Goal: Task Accomplishment & Management: Manage account settings

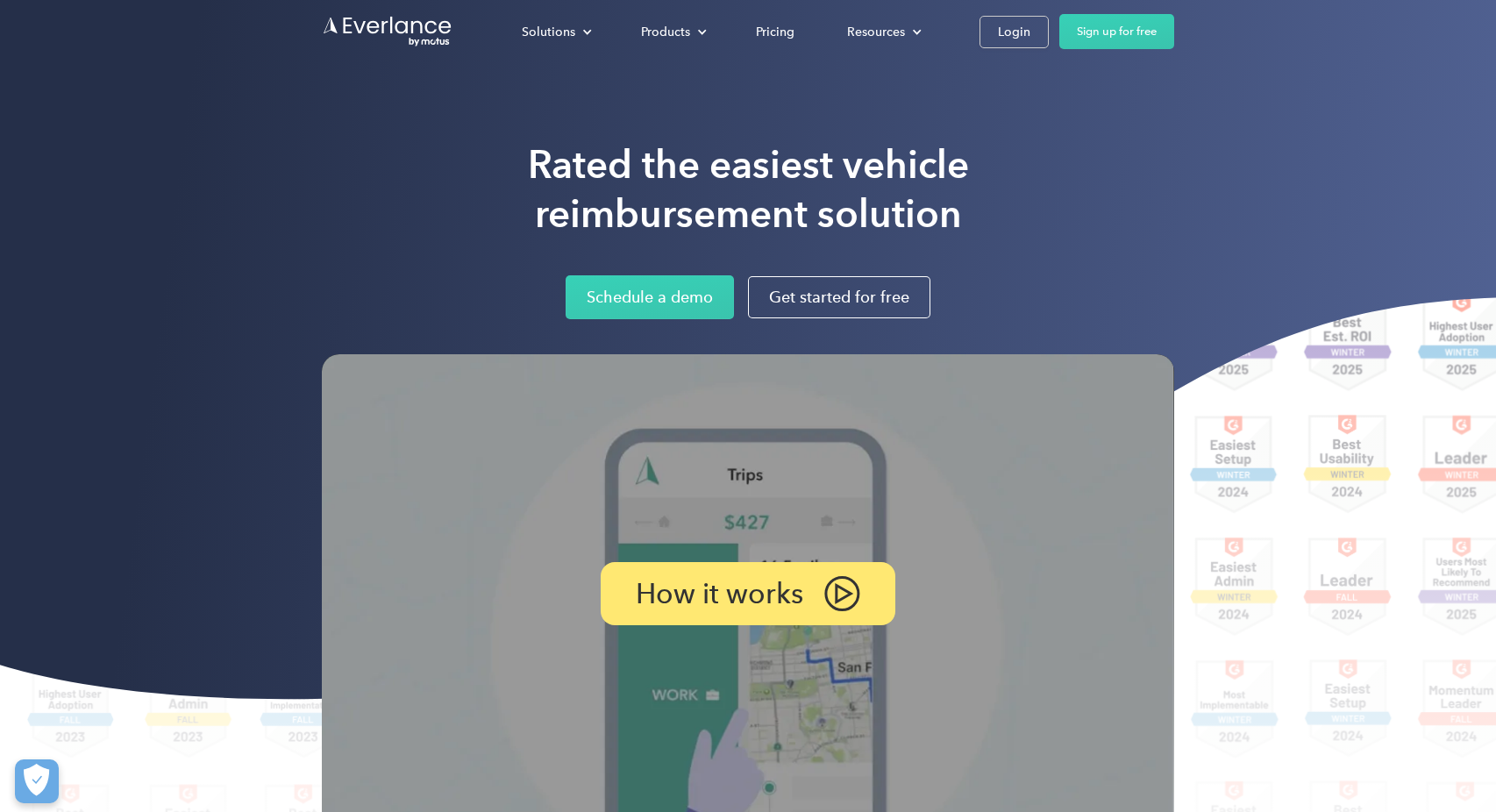
drag, startPoint x: 344, startPoint y: 221, endPoint x: 612, endPoint y: 157, distance: 275.5
click at [345, 220] on div "Rated the easiest vehicle reimbursement solution Schedule a demo Get started fo…" at bounding box center [747, 229] width 852 height 179
click at [1035, 28] on link "Login" at bounding box center [1014, 31] width 70 height 32
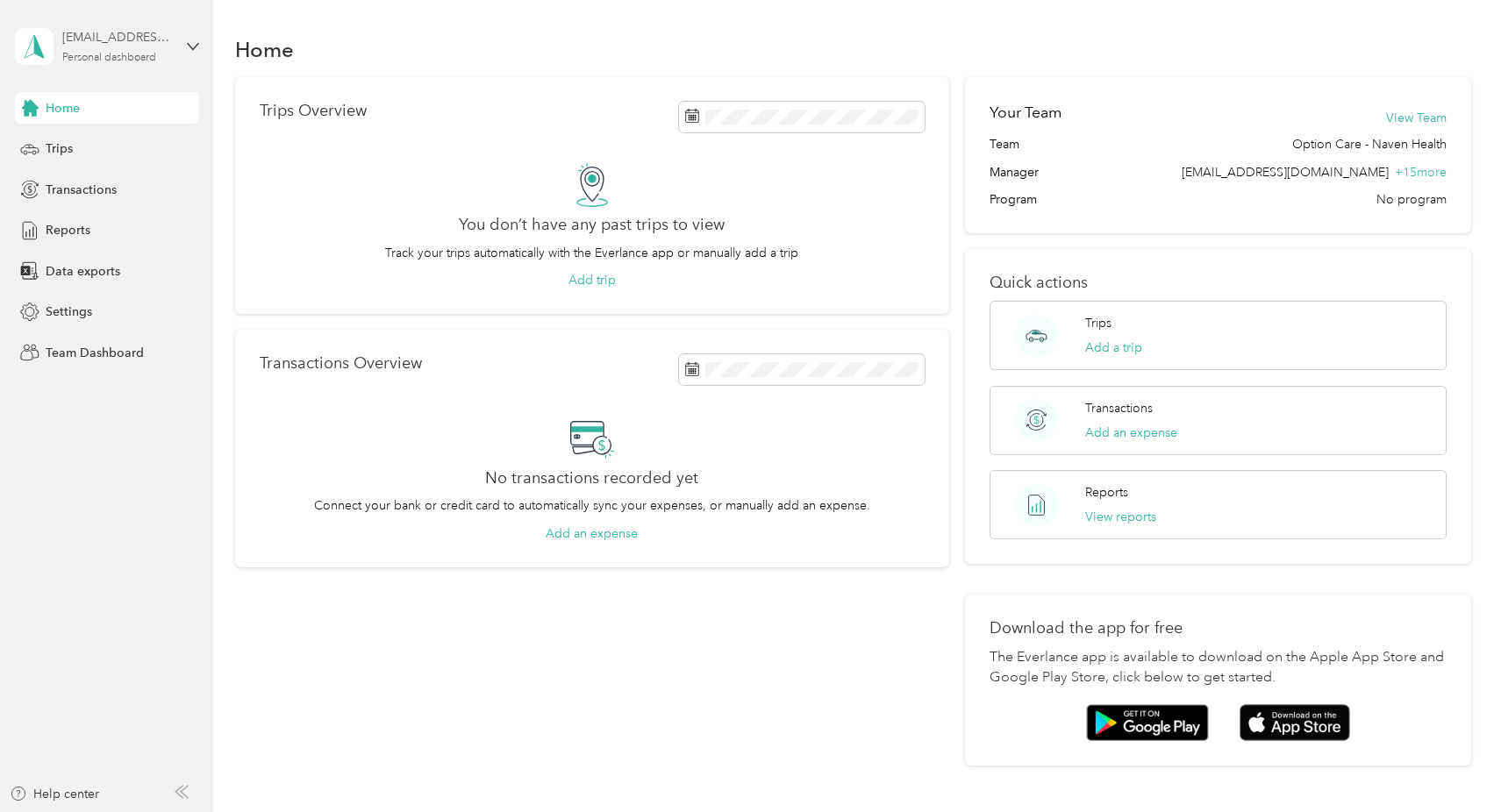
click at [93, 46] on div "favr+jhorst@everlance.com" at bounding box center [117, 38] width 110 height 18
click at [99, 143] on div "Team dashboard" at bounding box center [77, 144] width 93 height 18
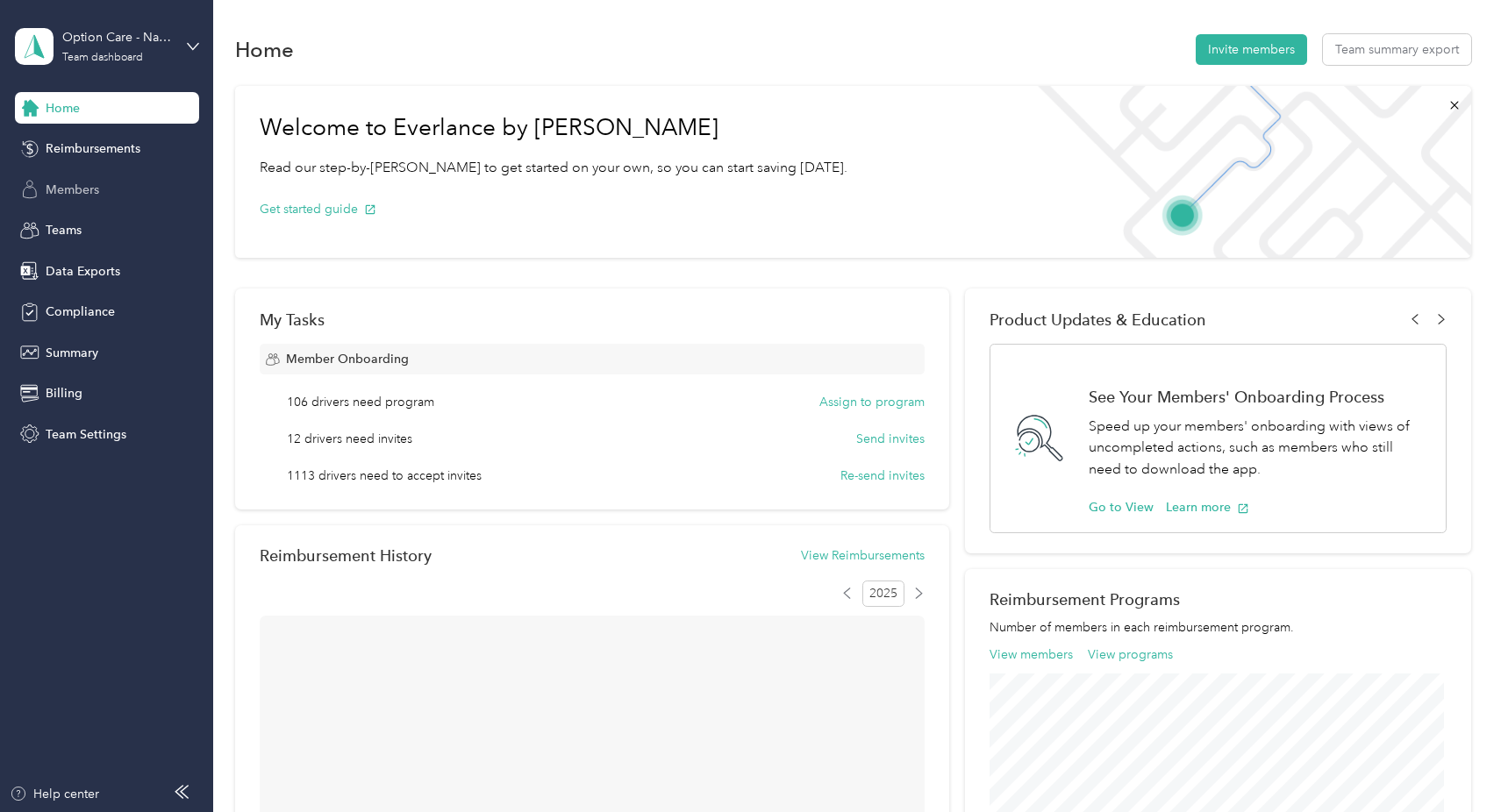
click at [72, 195] on span "Members" at bounding box center [72, 189] width 53 height 18
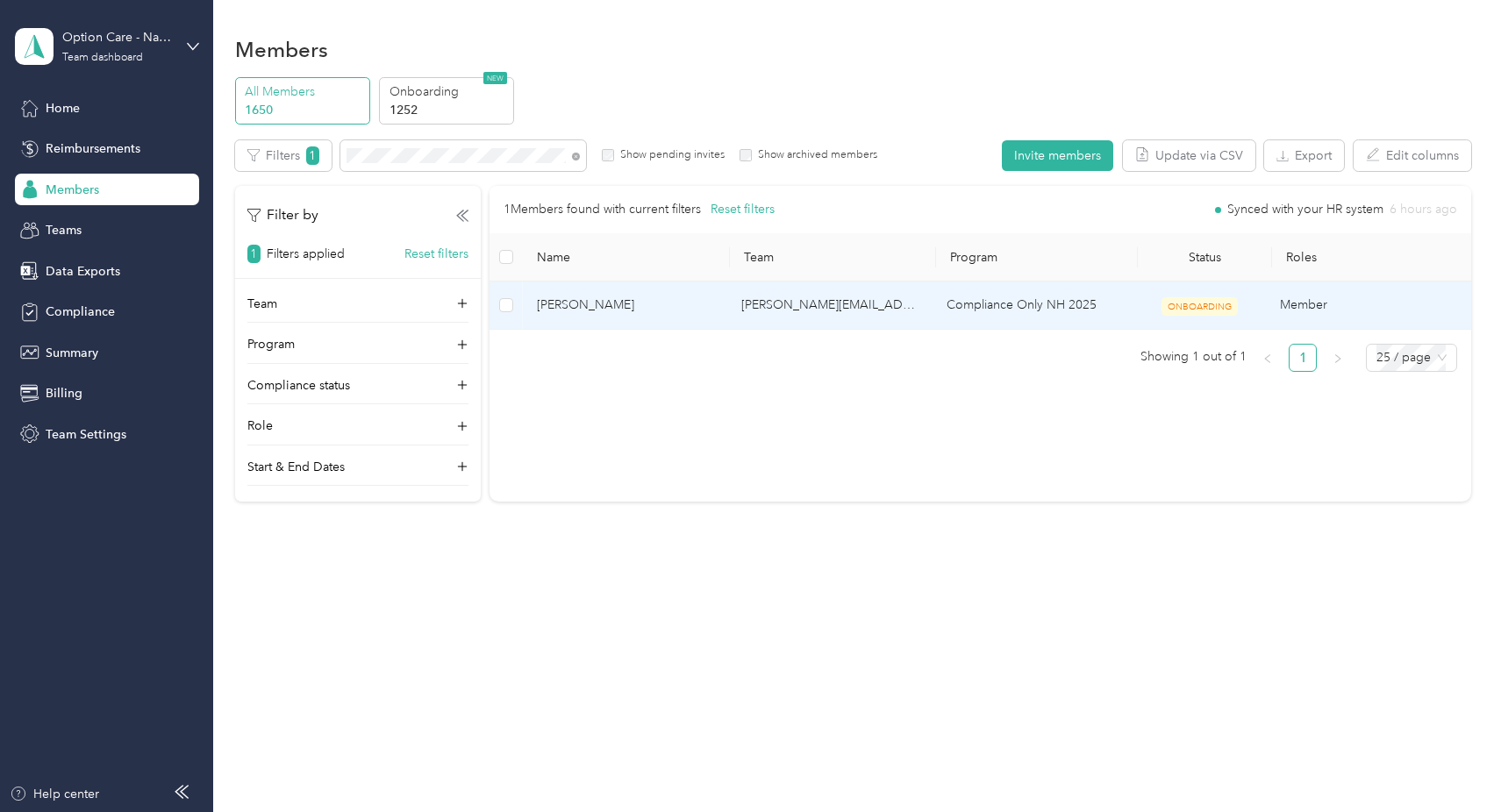
click at [581, 309] on span "Casey Welborn" at bounding box center [625, 305] width 177 height 19
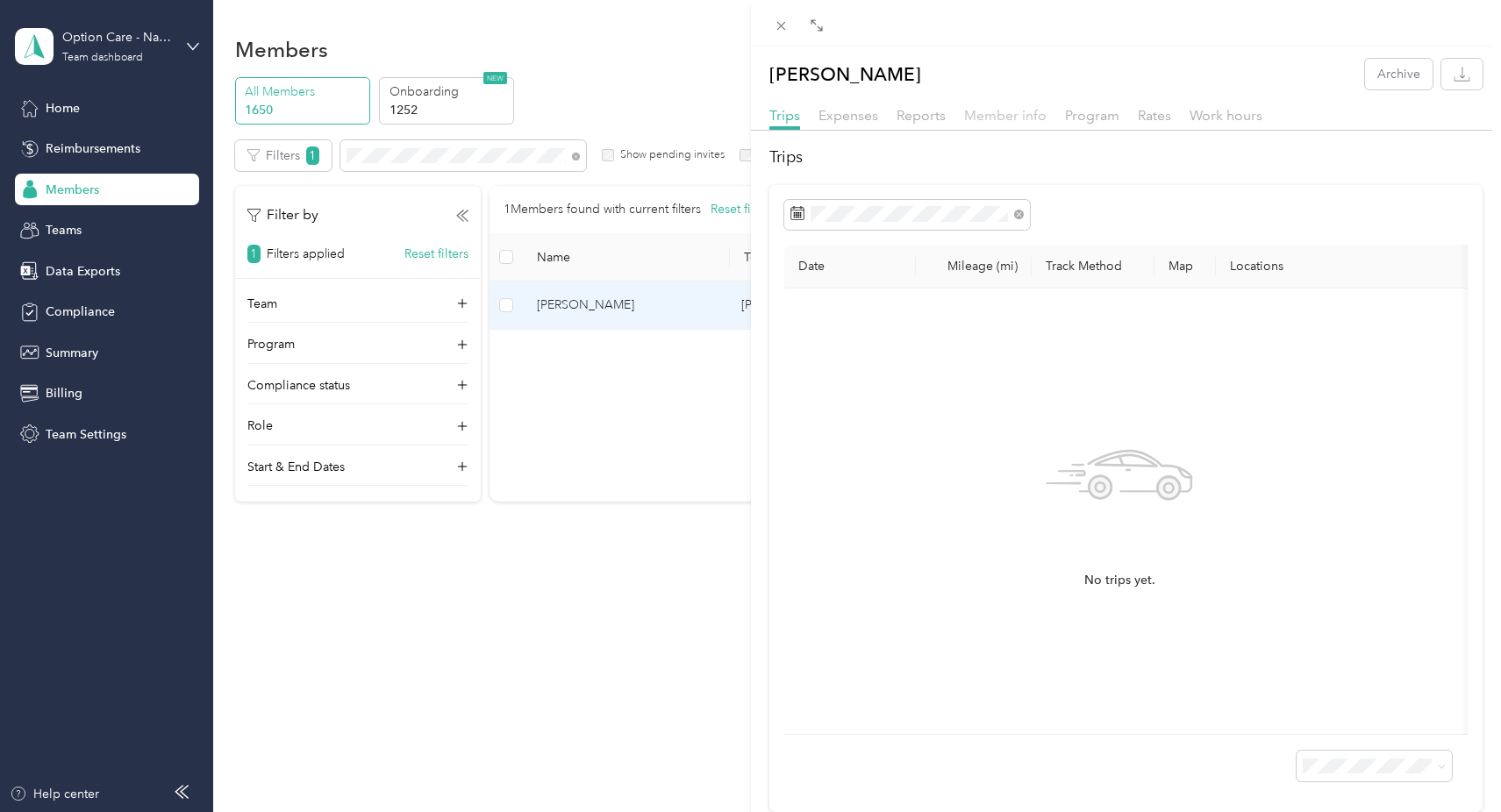
click at [995, 115] on span "Member info" at bounding box center [1006, 115] width 82 height 16
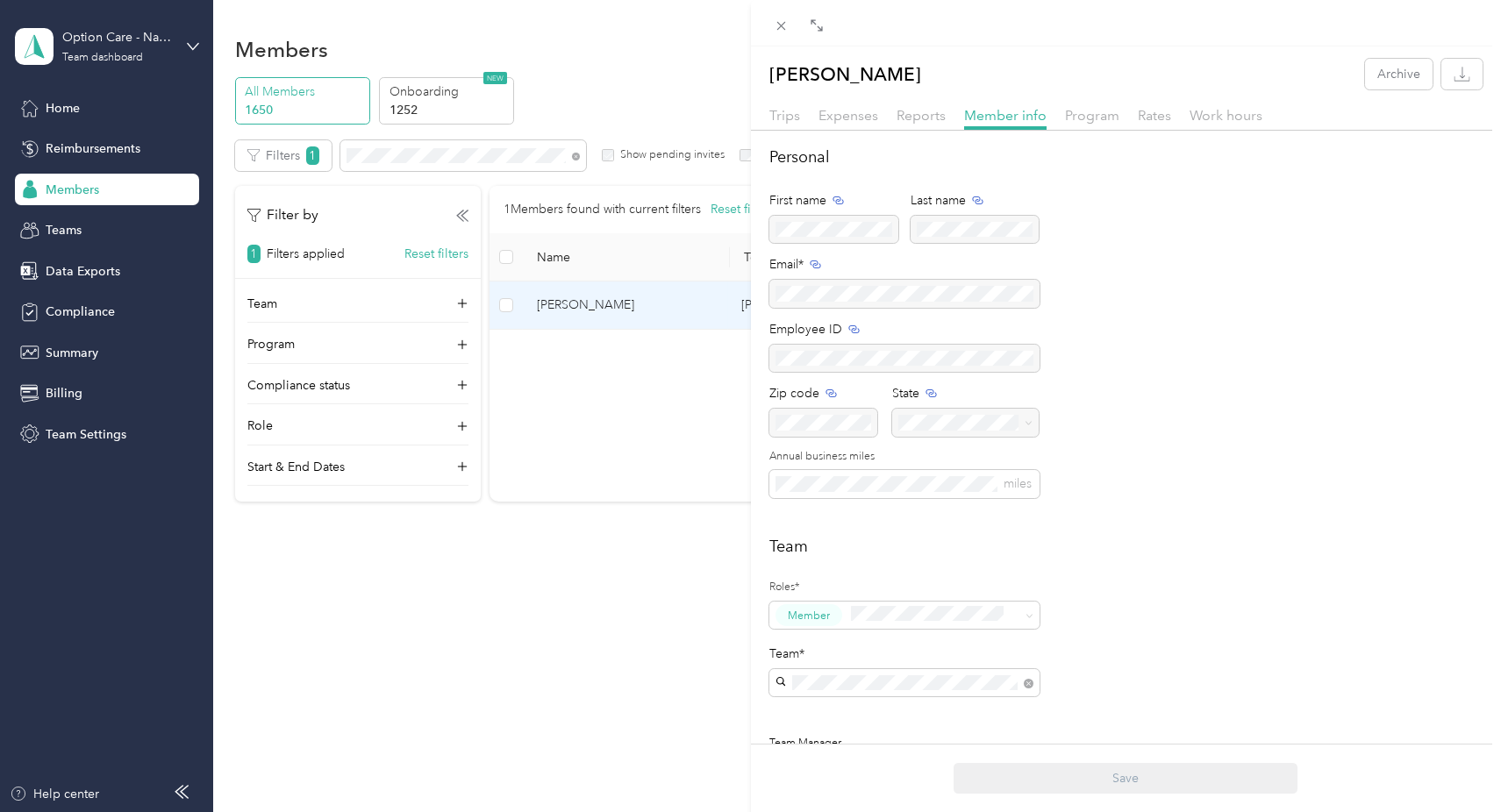
click at [1286, 483] on div "Personal First name Last name Email* Employee ID Zip code State Annual business…" at bounding box center [1126, 332] width 714 height 374
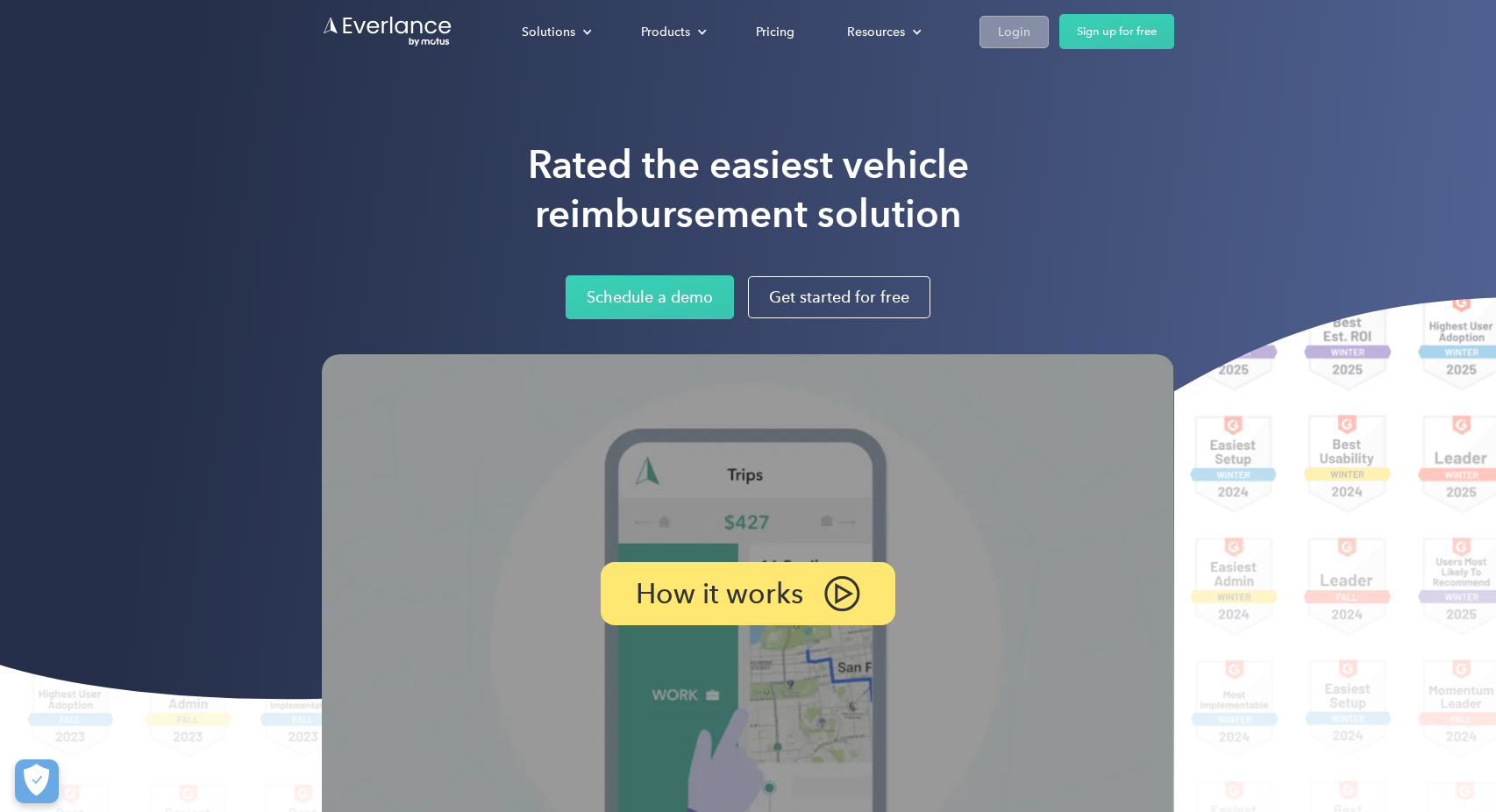
click at [1008, 26] on div "Login" at bounding box center [1014, 32] width 32 height 22
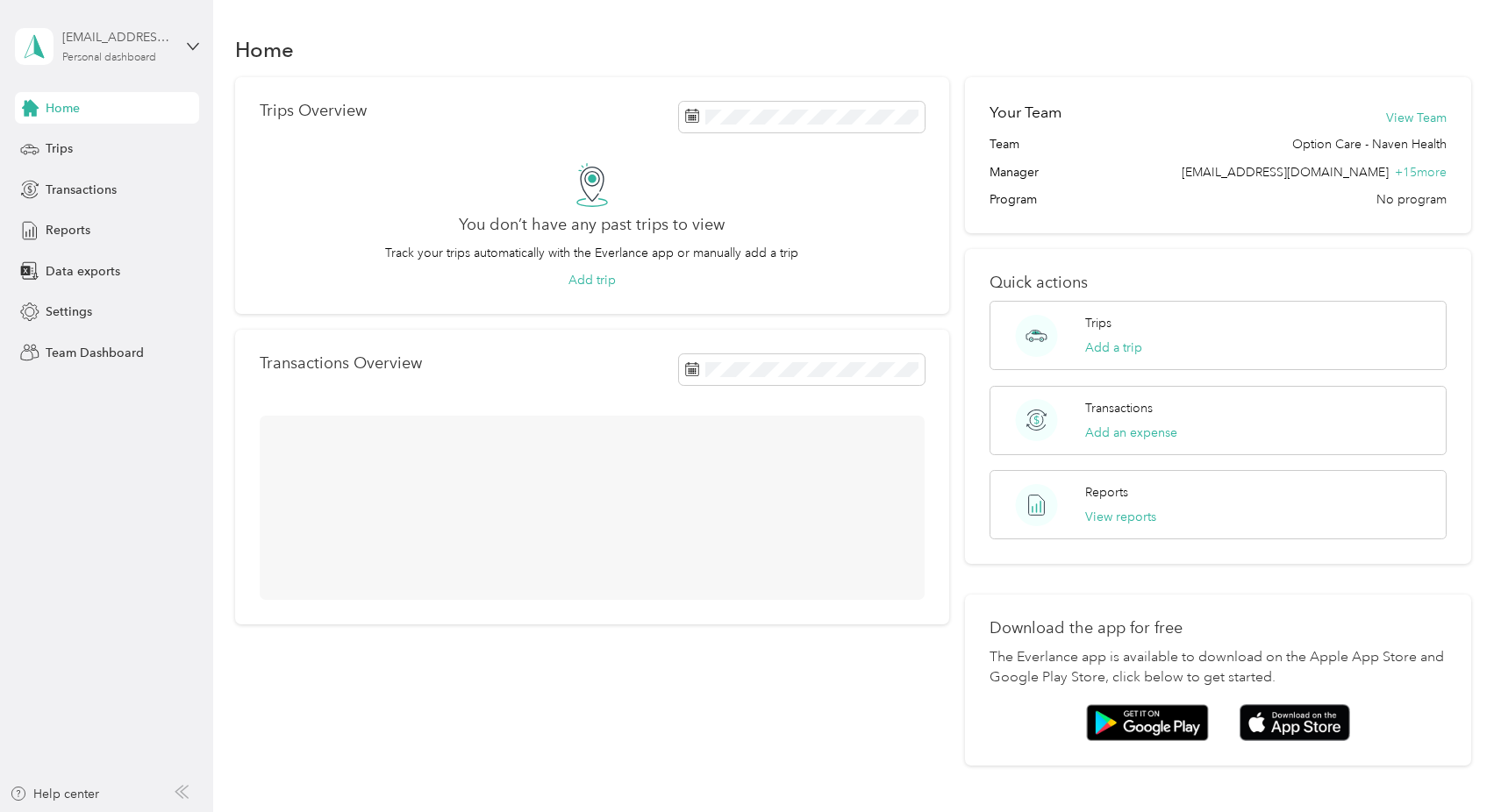
click at [109, 52] on div "Personal dashboard" at bounding box center [109, 57] width 93 height 10
click at [109, 155] on div "Team dashboard Personal dashboard Log out" at bounding box center [200, 181] width 344 height 111
click at [101, 40] on div "[EMAIL_ADDRESS][DOMAIN_NAME]" at bounding box center [117, 38] width 110 height 18
click at [116, 141] on div "Team dashboard" at bounding box center [77, 144] width 93 height 18
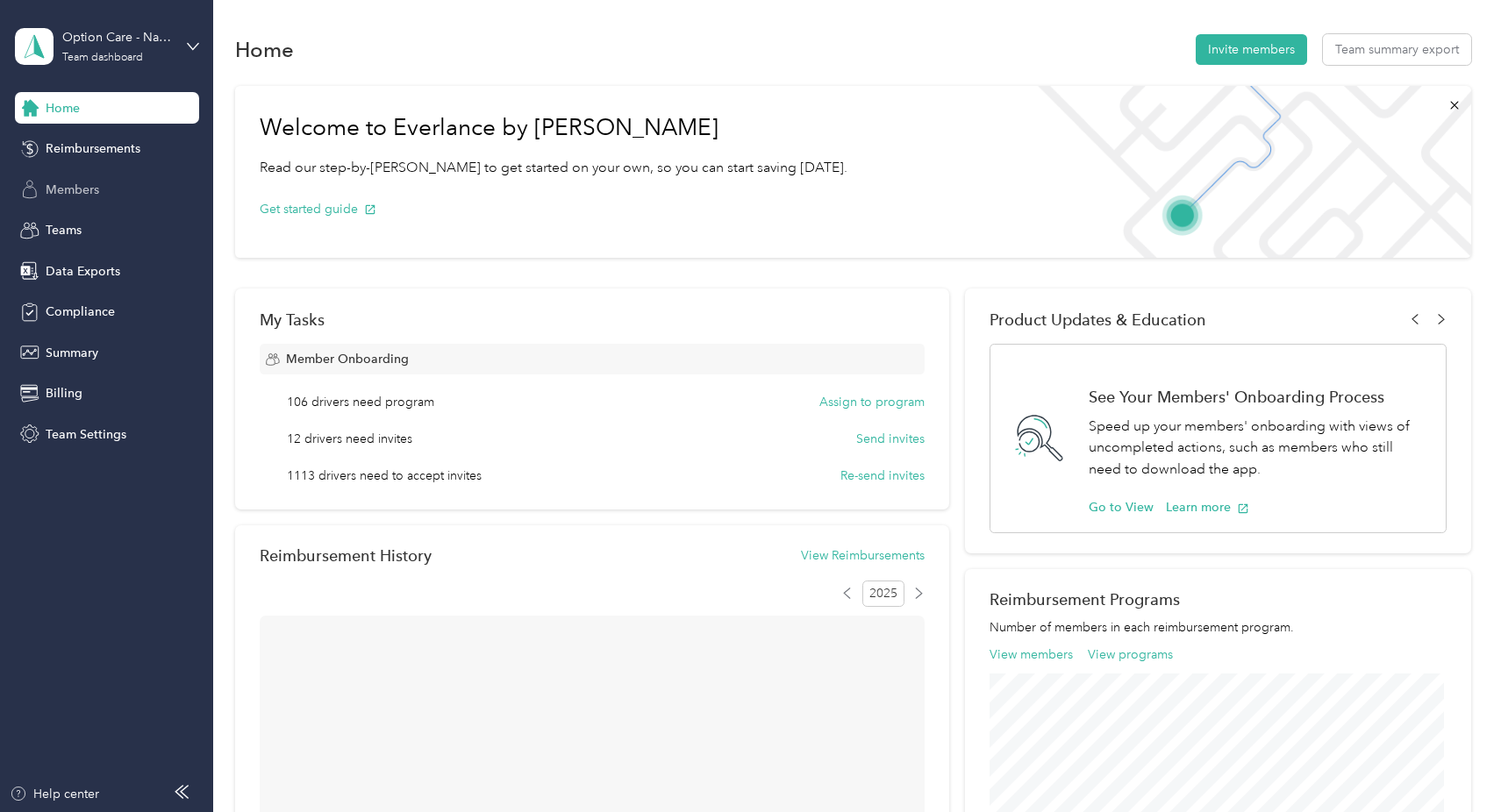
click at [108, 183] on div "Members" at bounding box center [106, 189] width 184 height 31
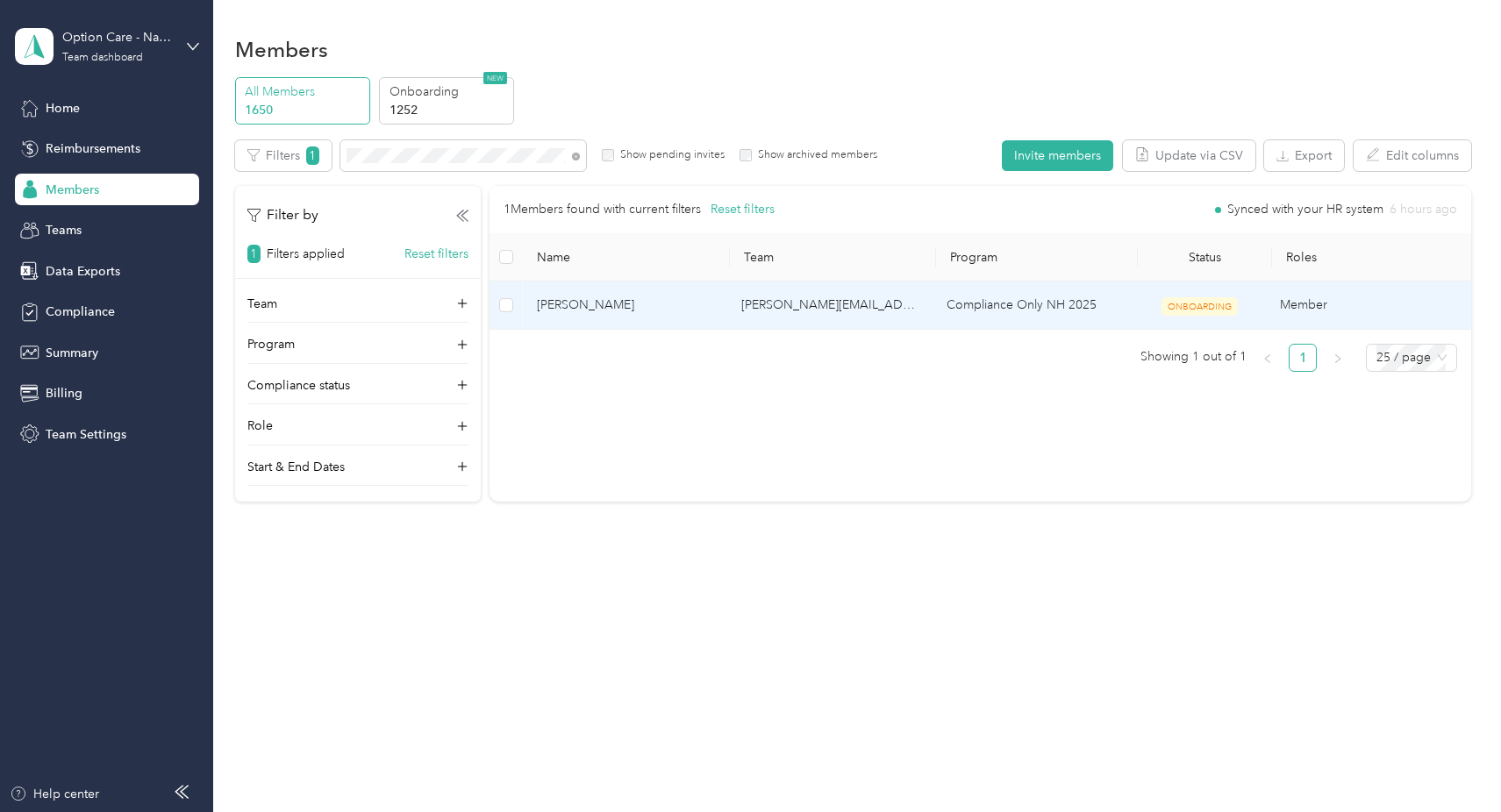
click at [565, 302] on span "[PERSON_NAME]" at bounding box center [625, 305] width 177 height 19
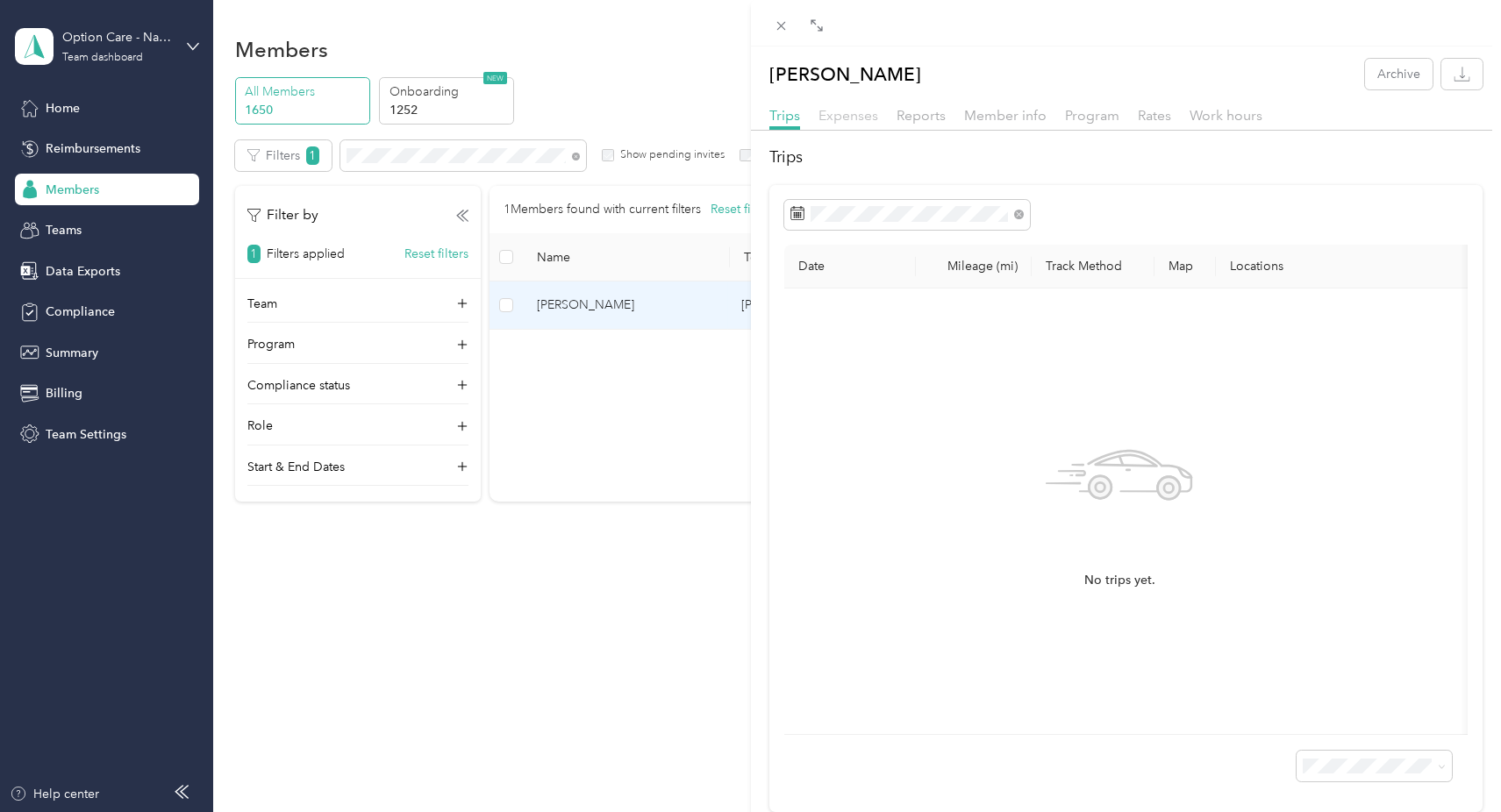
click at [856, 114] on span "Expenses" at bounding box center [848, 115] width 60 height 16
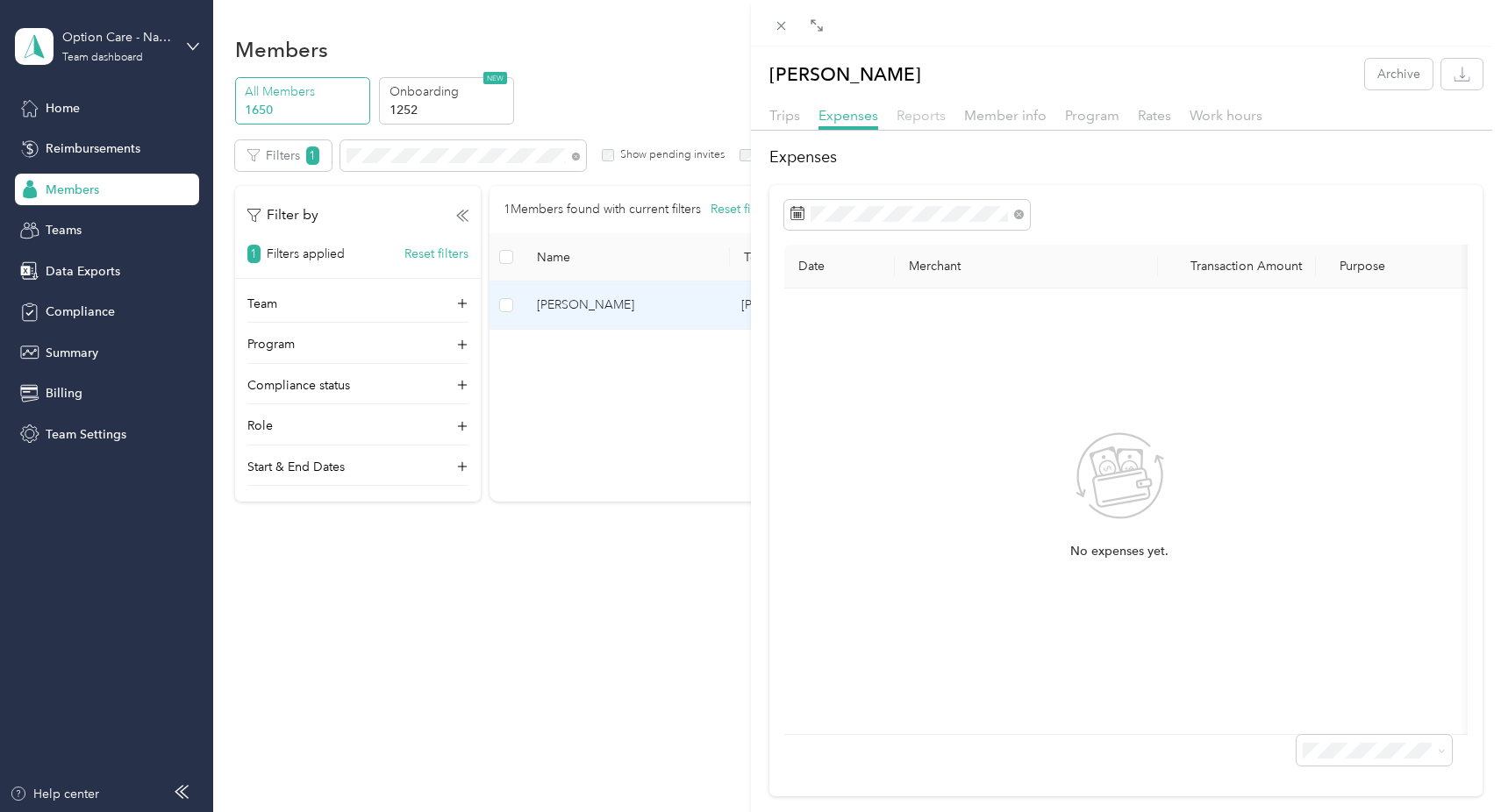
click at [936, 119] on span "Reports" at bounding box center [921, 115] width 49 height 16
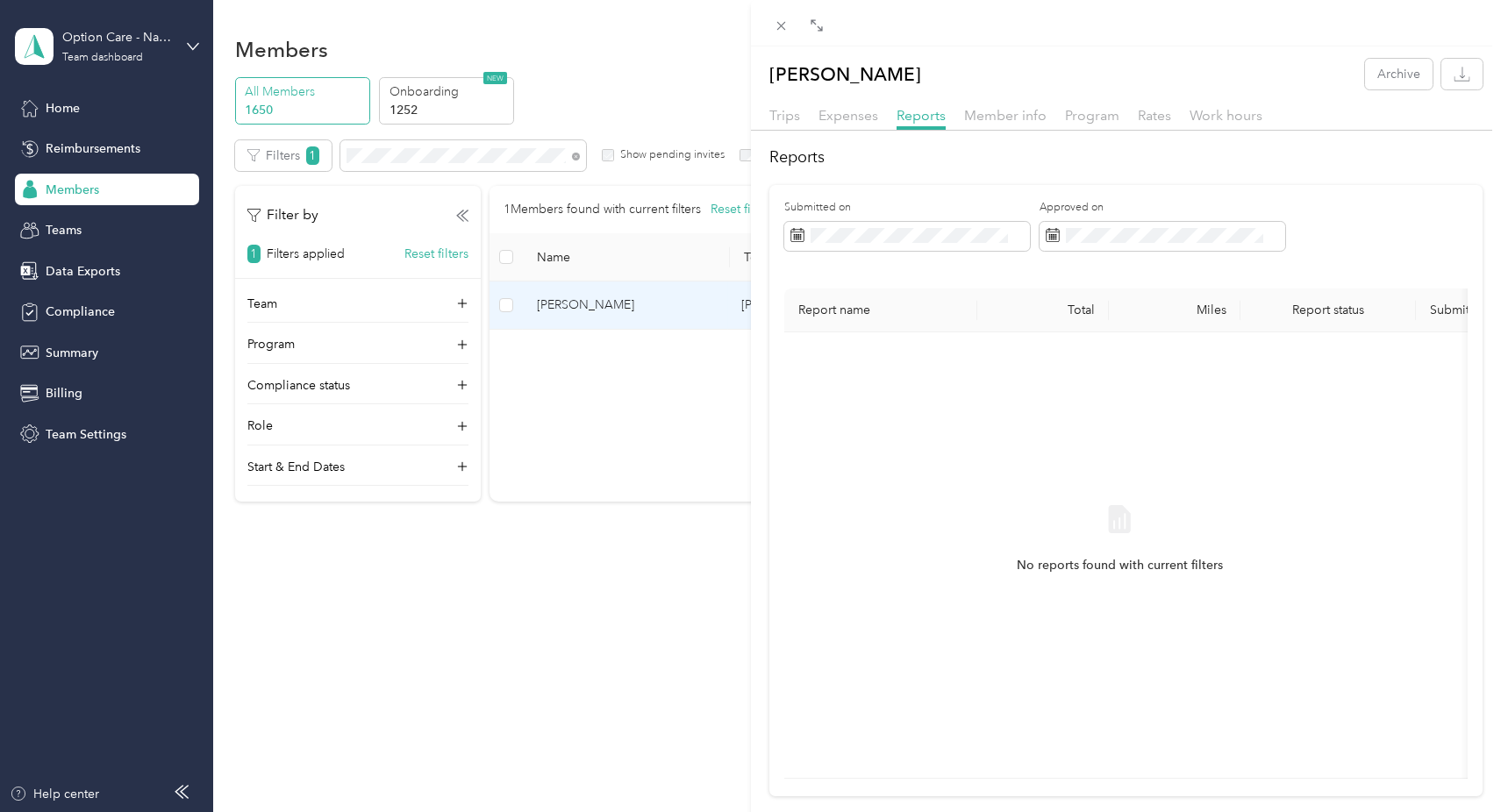
click at [992, 125] on div "Member info" at bounding box center [1006, 116] width 82 height 22
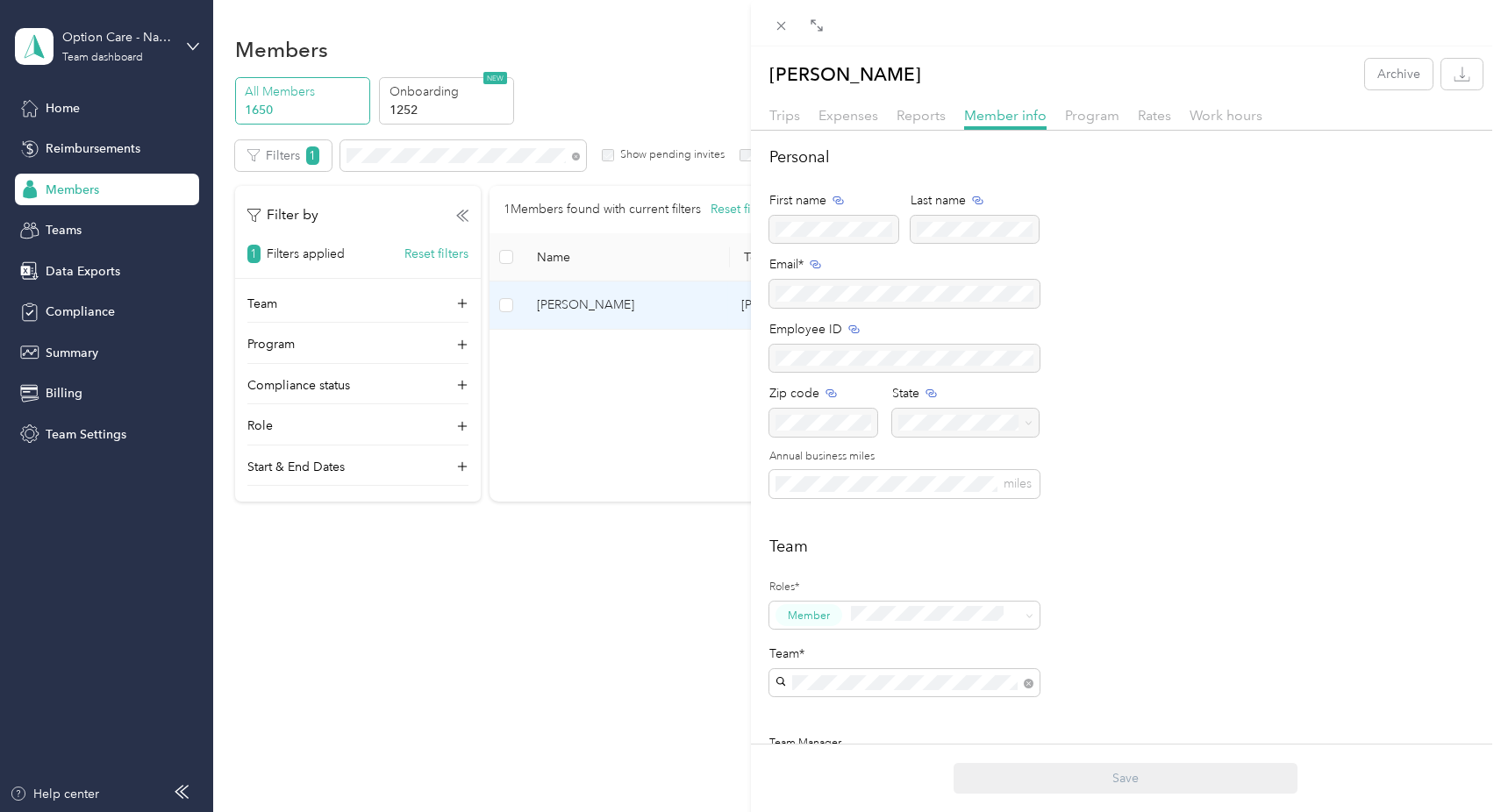
scroll to position [88, 0]
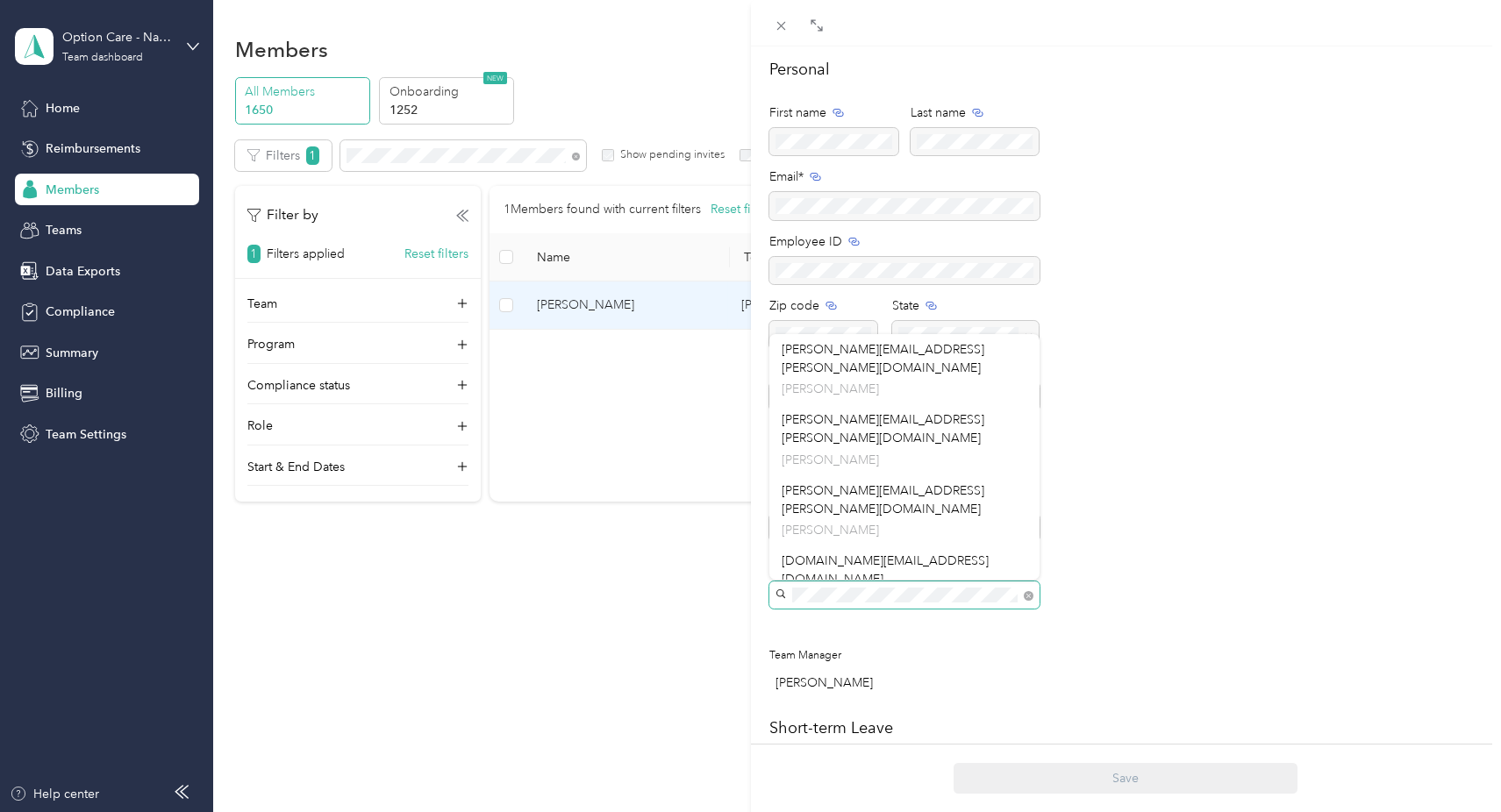
click at [773, 593] on span at bounding box center [904, 595] width 270 height 28
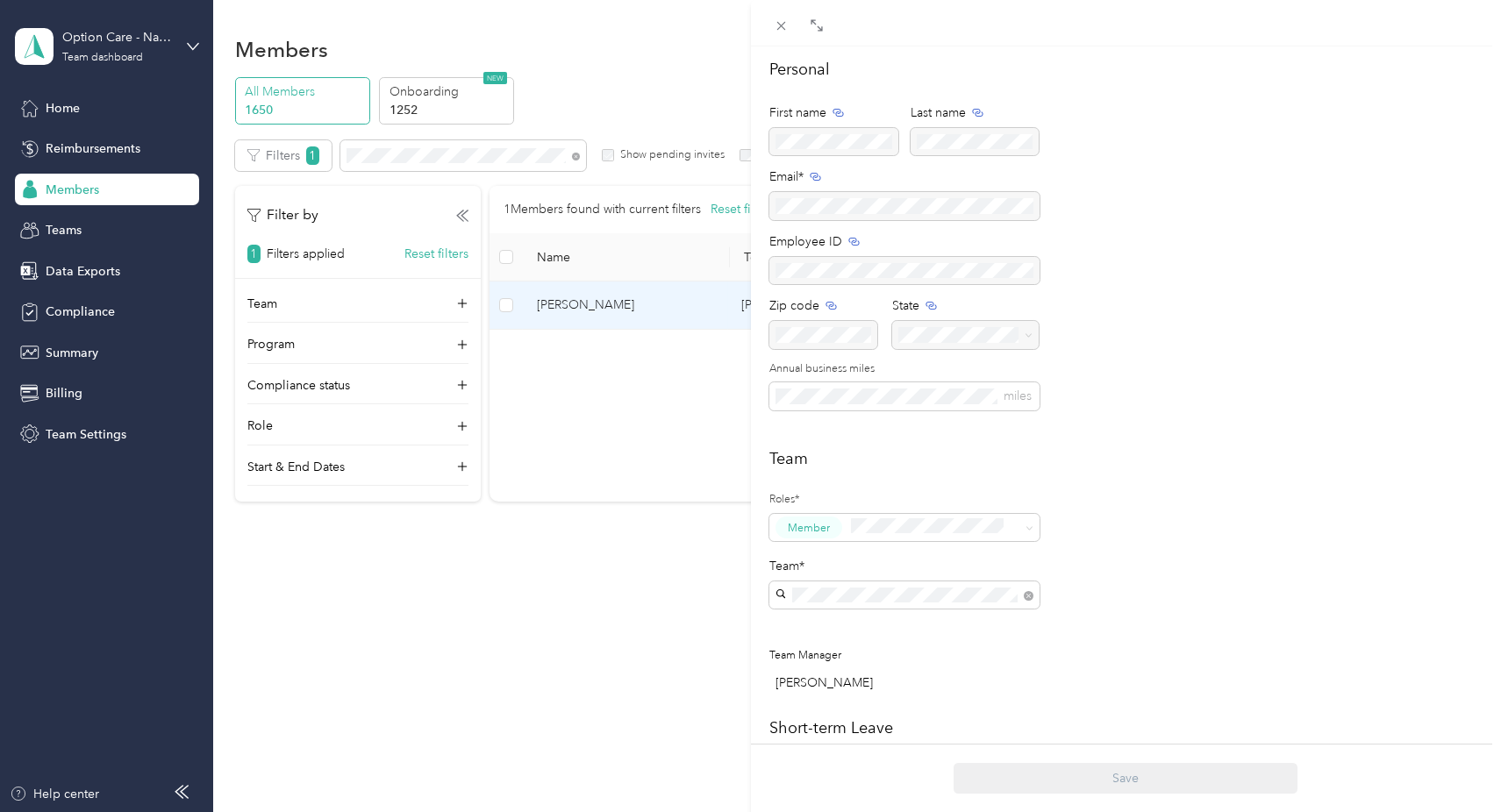
click at [1203, 394] on div "Personal First name Last name Email* Employee ID Zip code State Annual business…" at bounding box center [1126, 244] width 714 height 374
click at [779, 23] on icon at bounding box center [781, 26] width 15 height 15
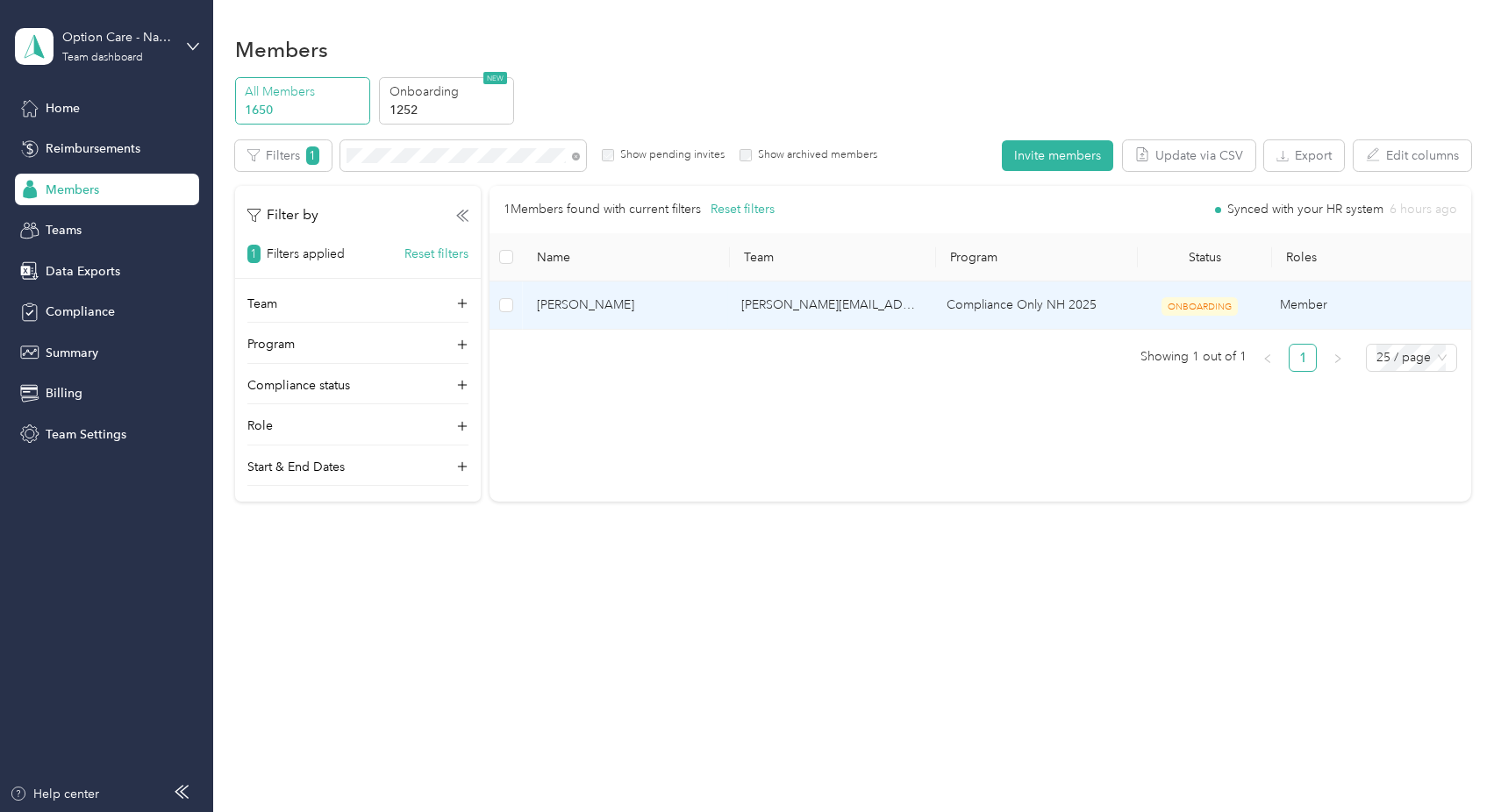
click at [622, 306] on span "[PERSON_NAME]" at bounding box center [625, 305] width 177 height 19
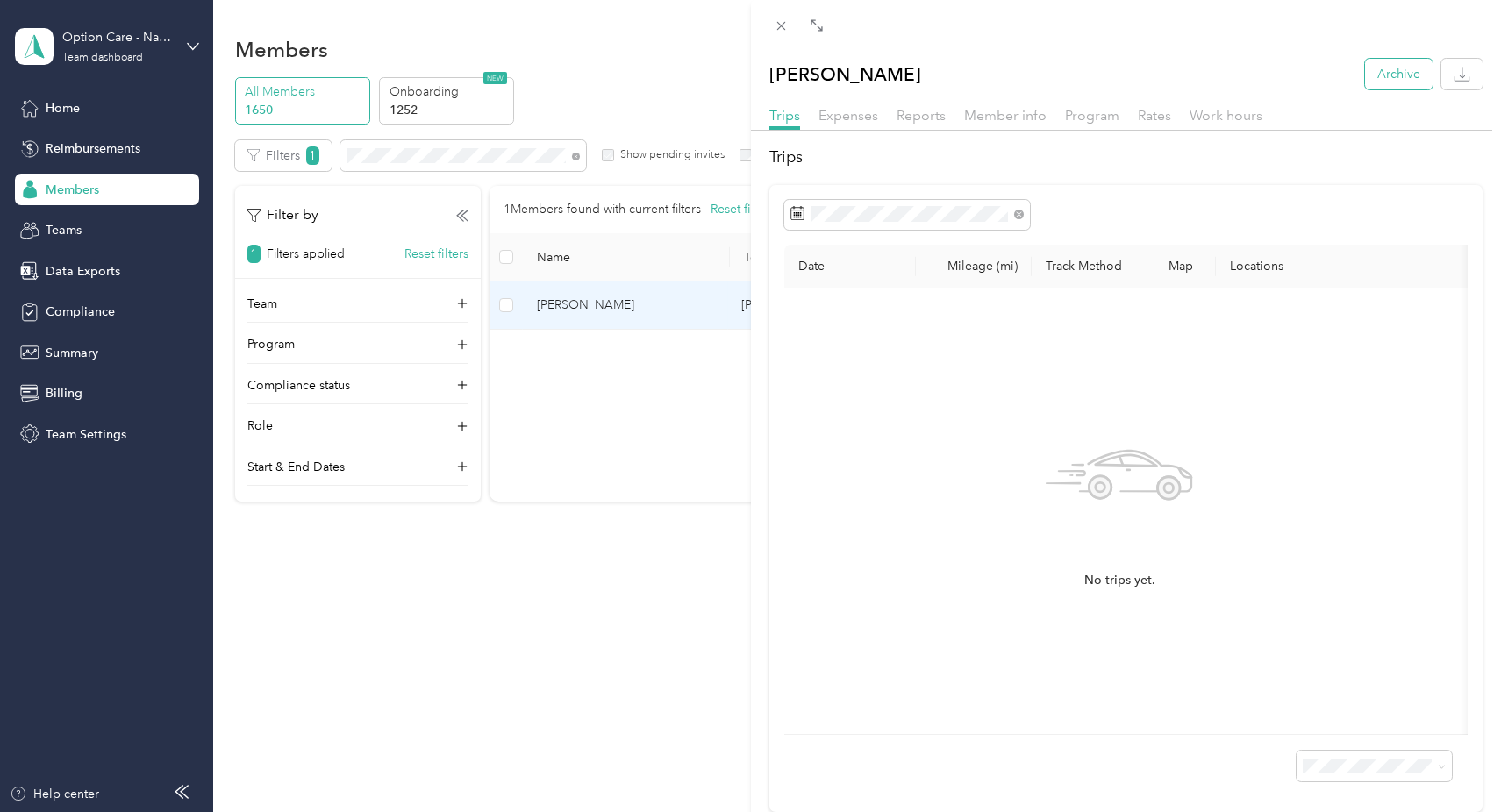
click at [1391, 78] on button "Archive" at bounding box center [1398, 74] width 68 height 31
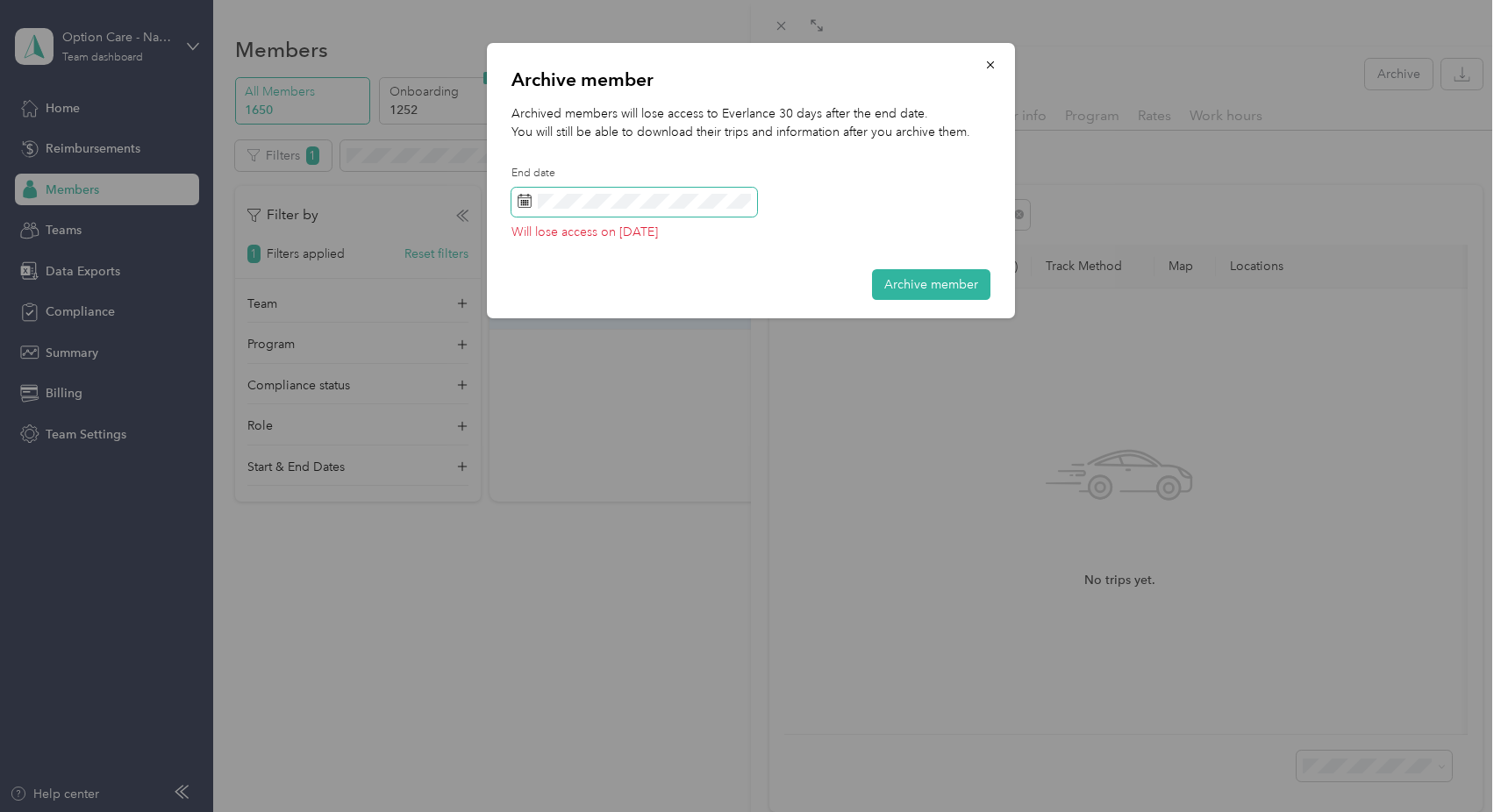
click at [524, 200] on rect at bounding box center [523, 200] width 2 height 2
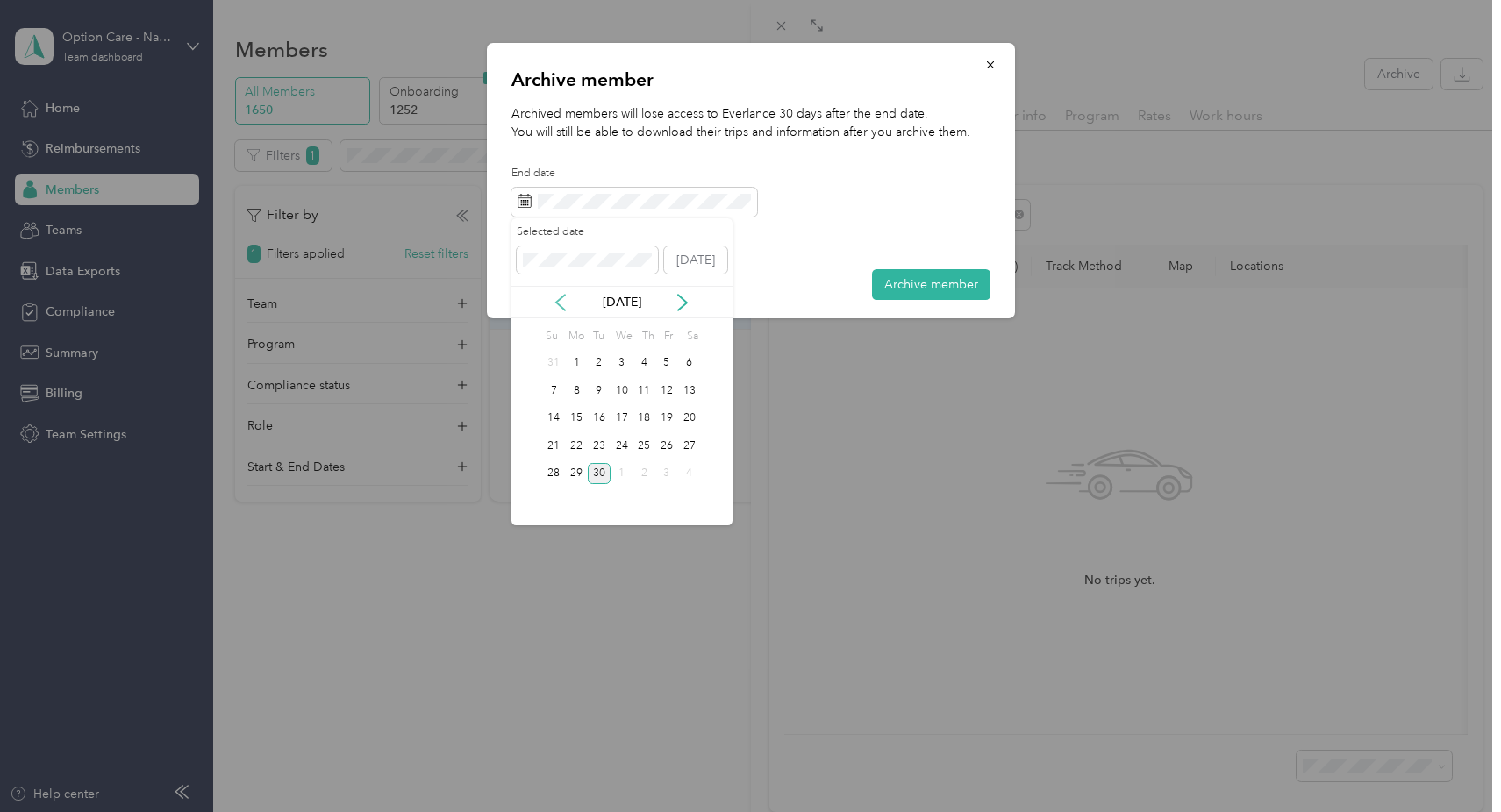
click at [561, 300] on icon at bounding box center [560, 302] width 17 height 17
click at [672, 360] on div "1" at bounding box center [666, 363] width 23 height 22
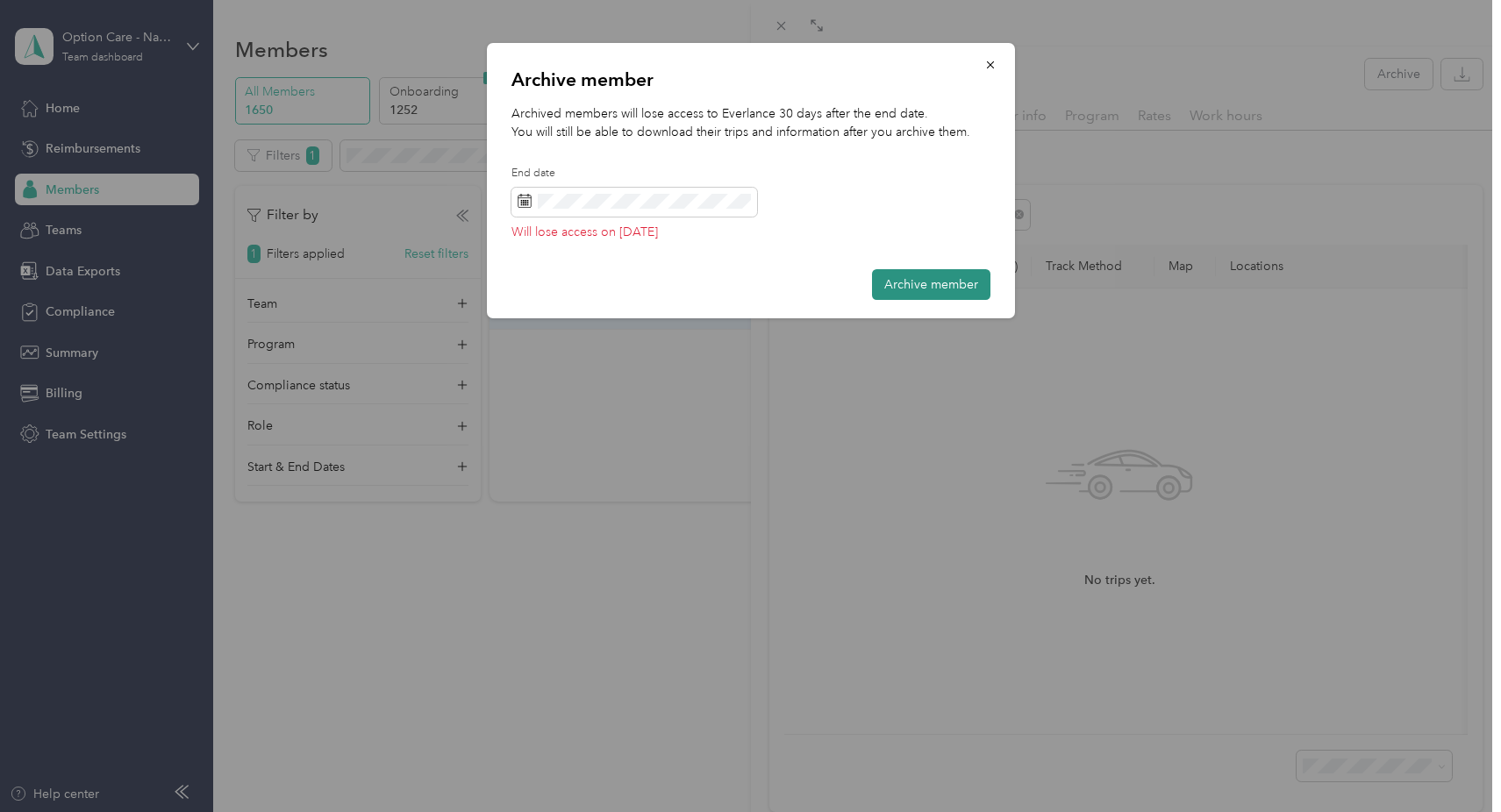
click at [933, 286] on button "Archive member" at bounding box center [930, 285] width 118 height 31
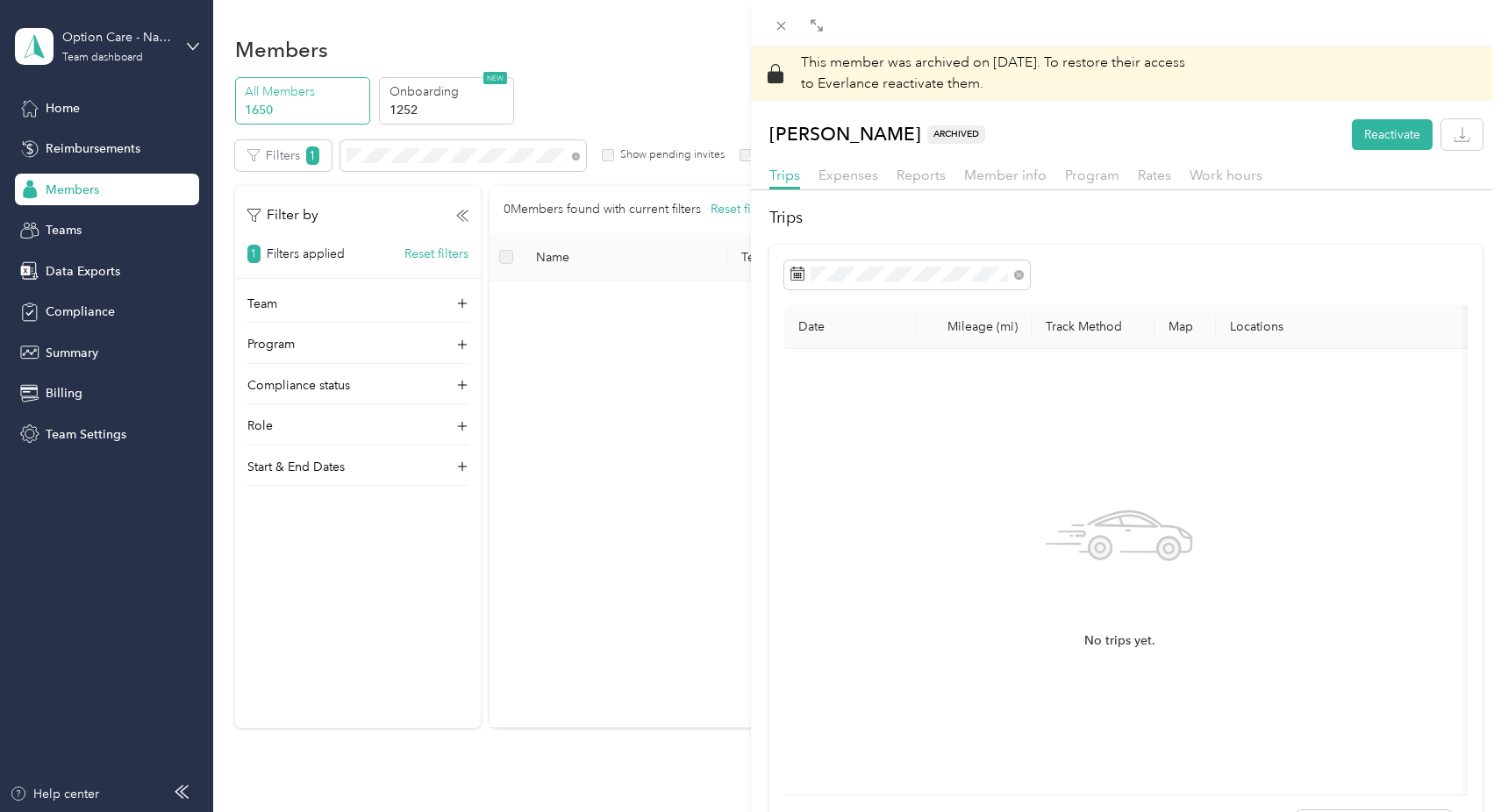
click at [628, 421] on div "This member was archived on [DATE] . To restore their access to Everlance react…" at bounding box center [750, 406] width 1501 height 812
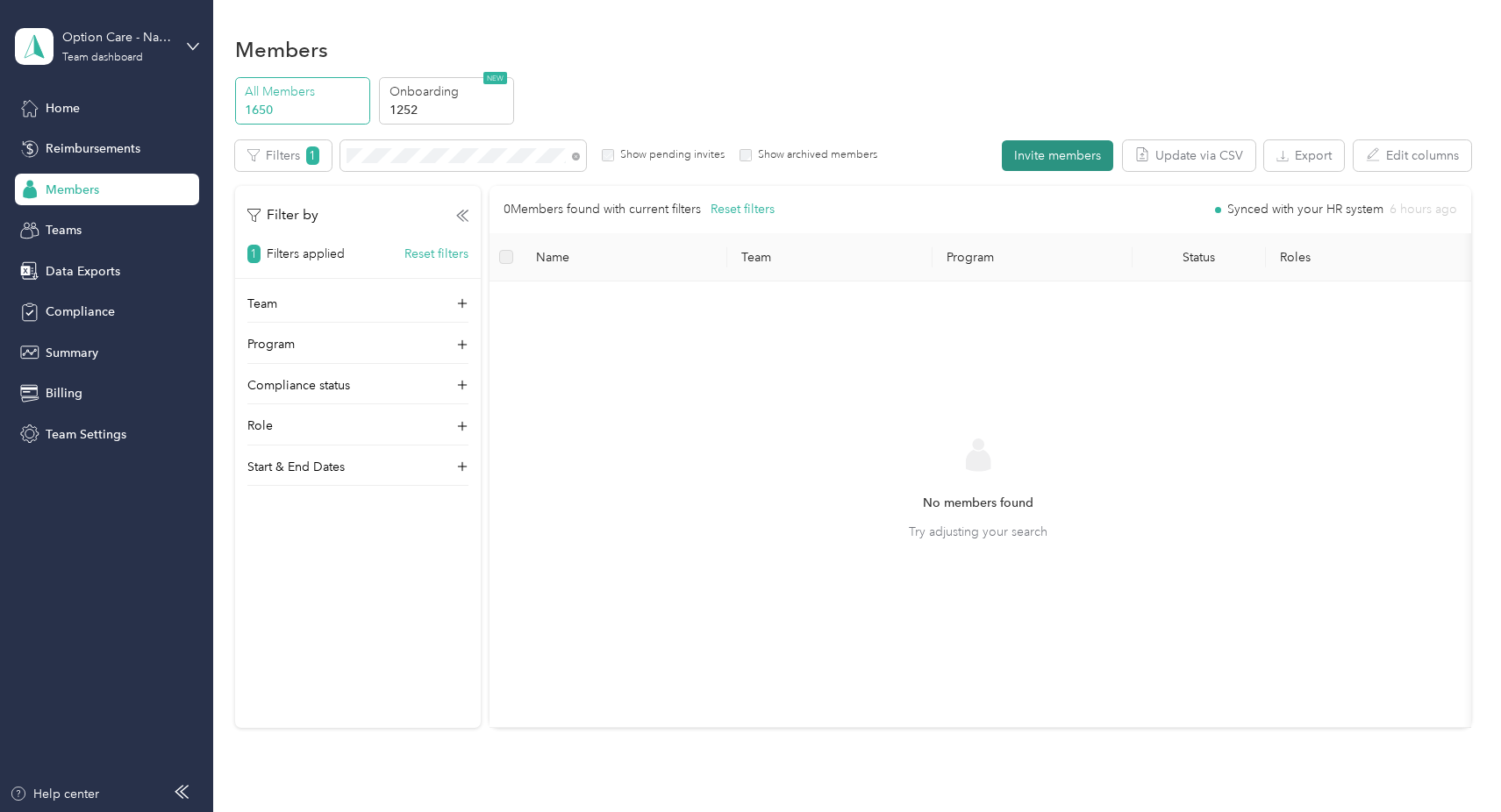
click at [1039, 162] on button "Invite members" at bounding box center [1058, 156] width 112 height 31
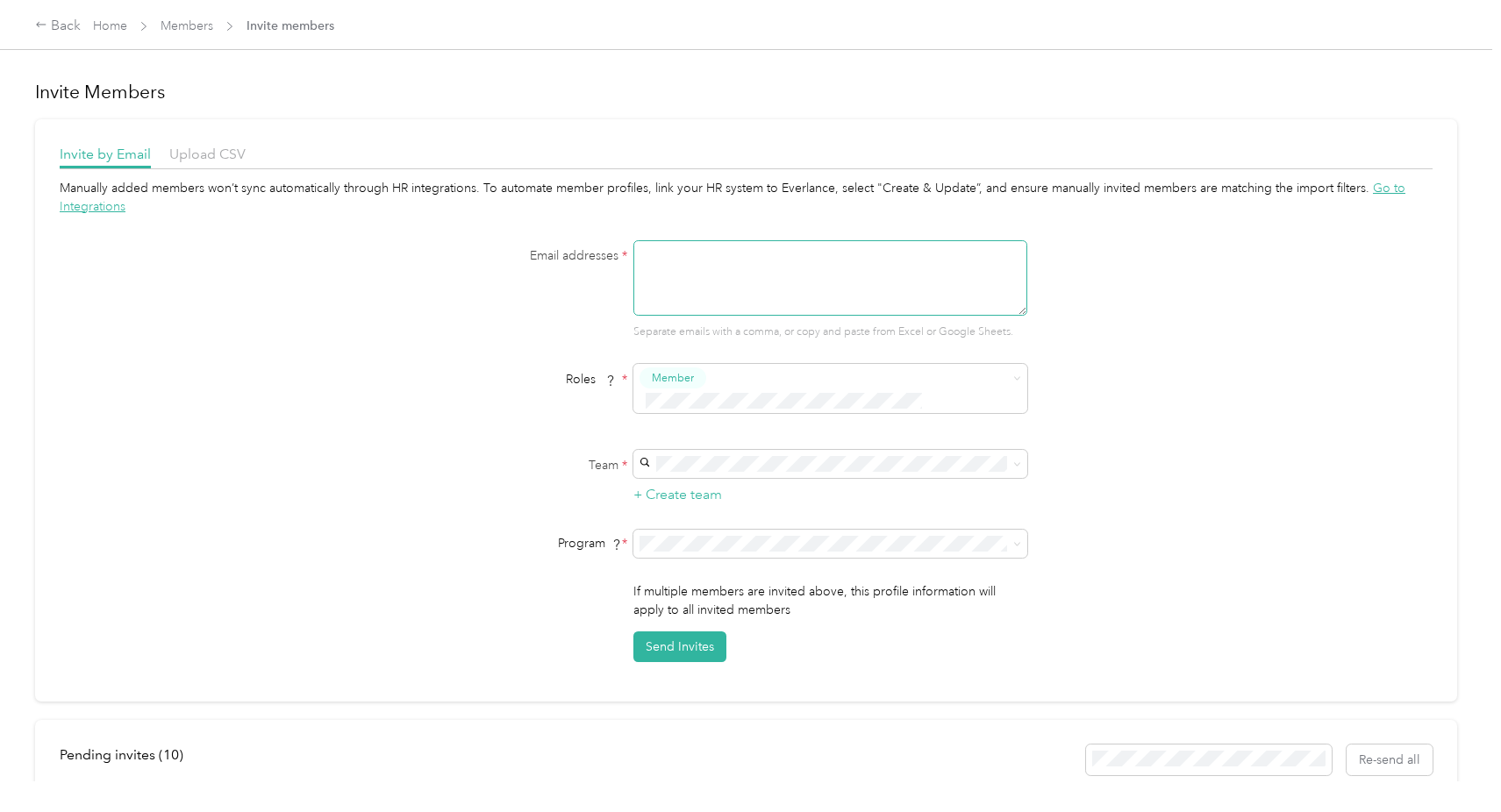
click at [701, 266] on textarea at bounding box center [830, 277] width 394 height 75
paste textarea "[PERSON_NAME][EMAIL_ADDRESS][PERSON_NAME][DOMAIN_NAME]"
type textarea "[PERSON_NAME][EMAIL_ADDRESS][PERSON_NAME][DOMAIN_NAME]"
click at [733, 536] on span "[PERSON_NAME][EMAIL_ADDRESS][PERSON_NAME][DOMAIN_NAME]" at bounding box center [794, 553] width 300 height 33
click at [735, 612] on span "Compliance Only NH 2025 (CPM)" at bounding box center [737, 614] width 187 height 15
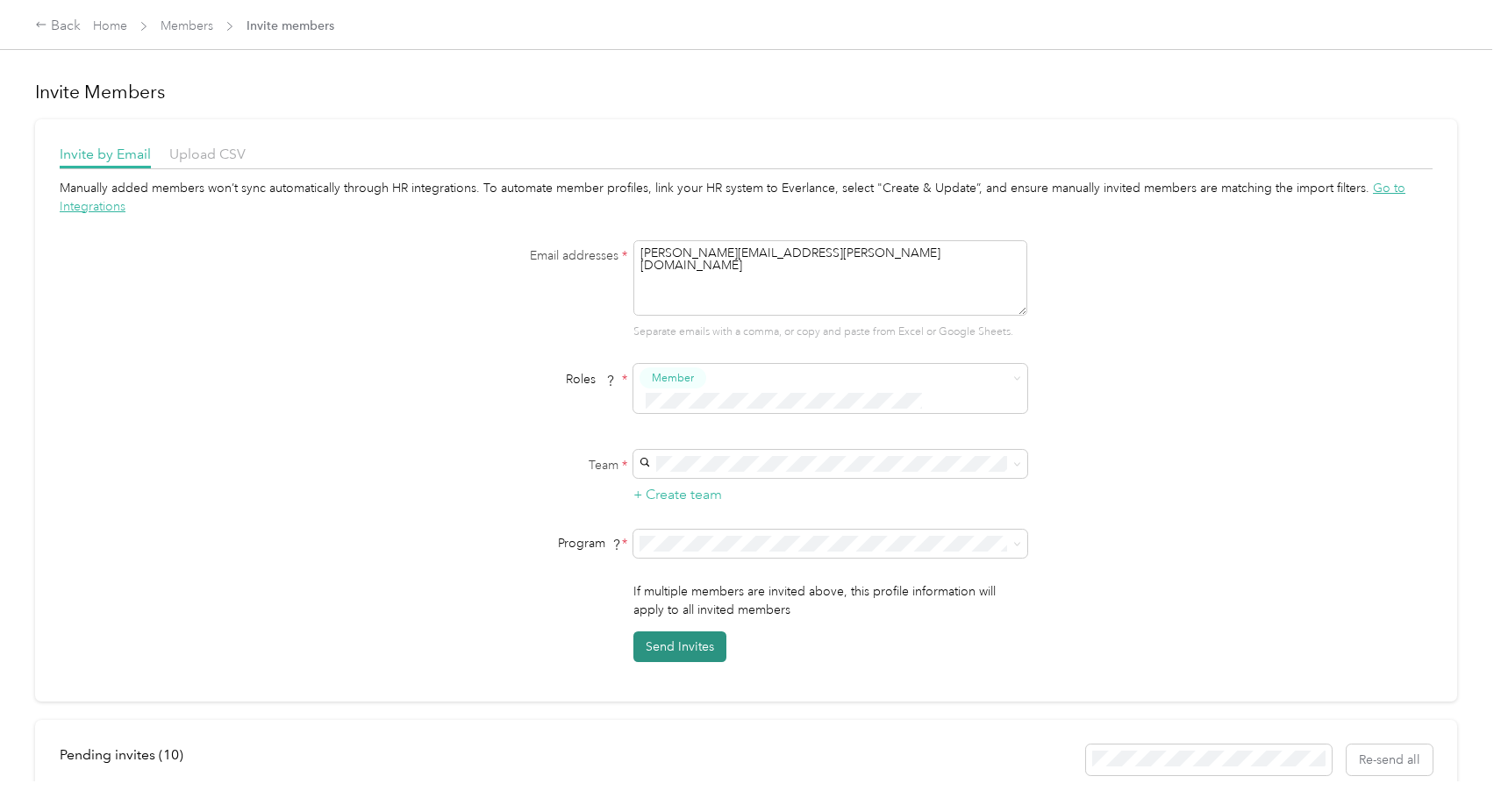
click at [674, 632] on button "Send Invites" at bounding box center [680, 647] width 93 height 31
click at [517, 456] on label "Team *" at bounding box center [517, 465] width 219 height 18
click at [179, 30] on link "Members" at bounding box center [186, 26] width 52 height 15
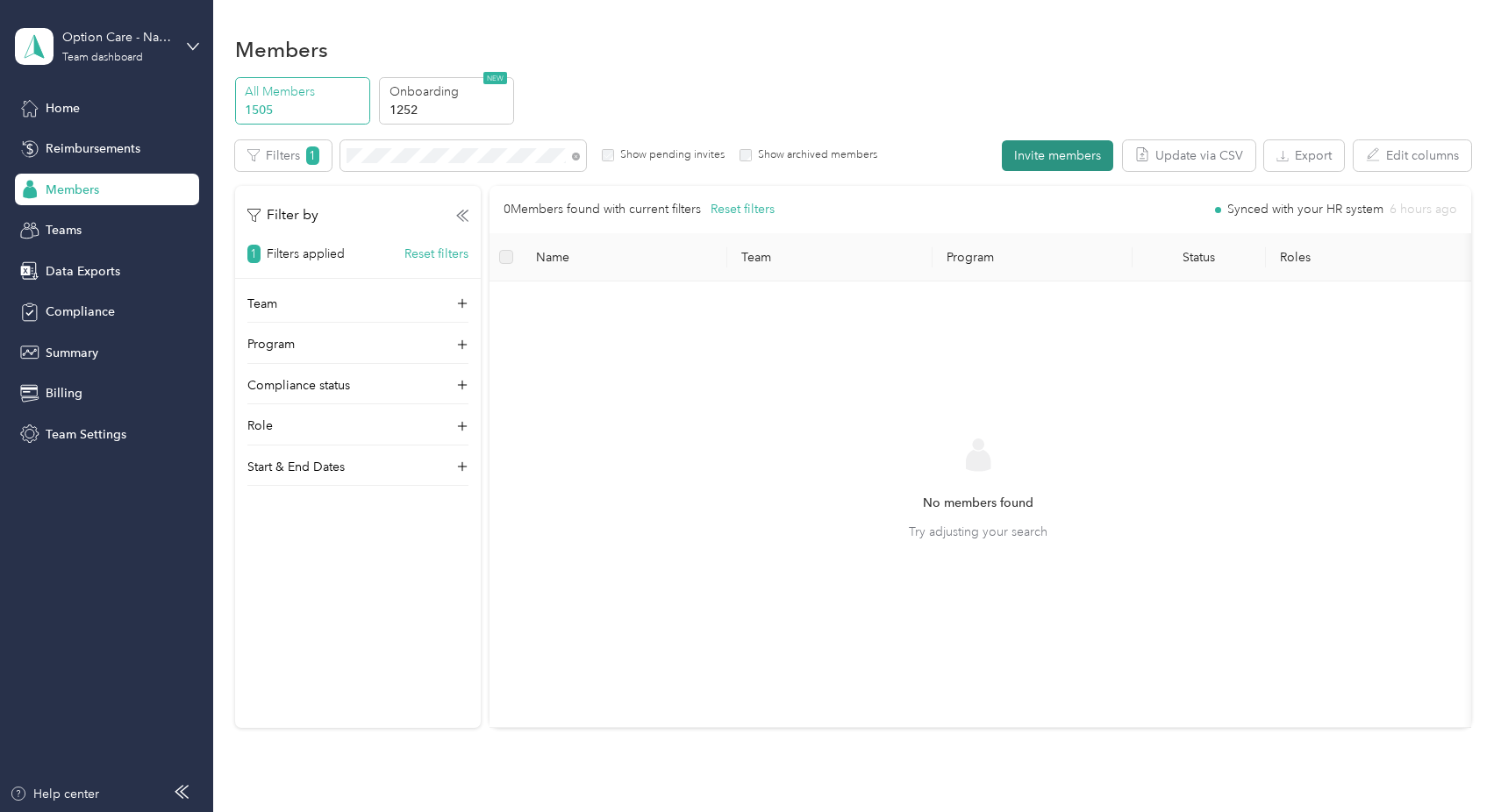
click at [1071, 159] on button "Invite members" at bounding box center [1058, 156] width 112 height 31
